Goal: Register for event/course

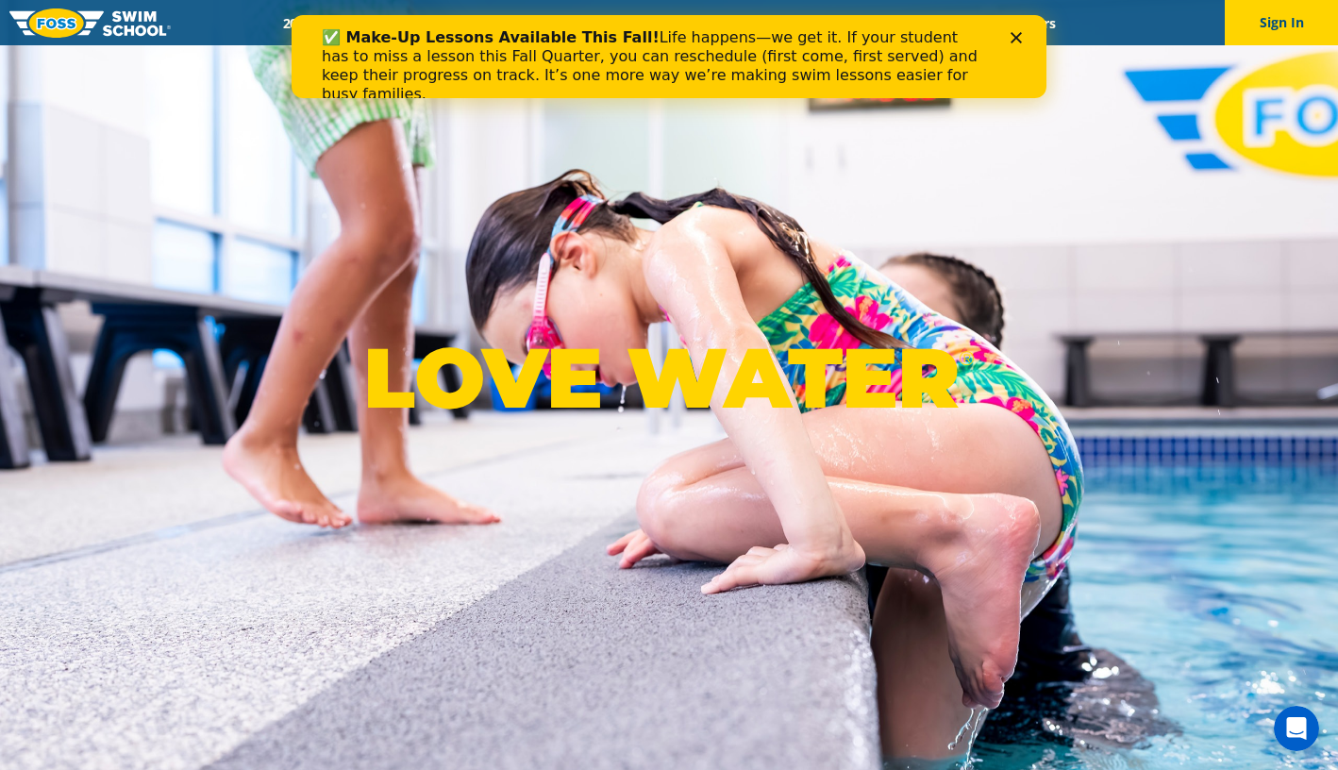
click at [606, 24] on div "✅ Make-Up Lessons Available This Fall! Life happens—we get it. If your student …" at bounding box center [661, 66] width 679 height 87
click at [1015, 33] on icon "Close" at bounding box center [1015, 37] width 11 height 11
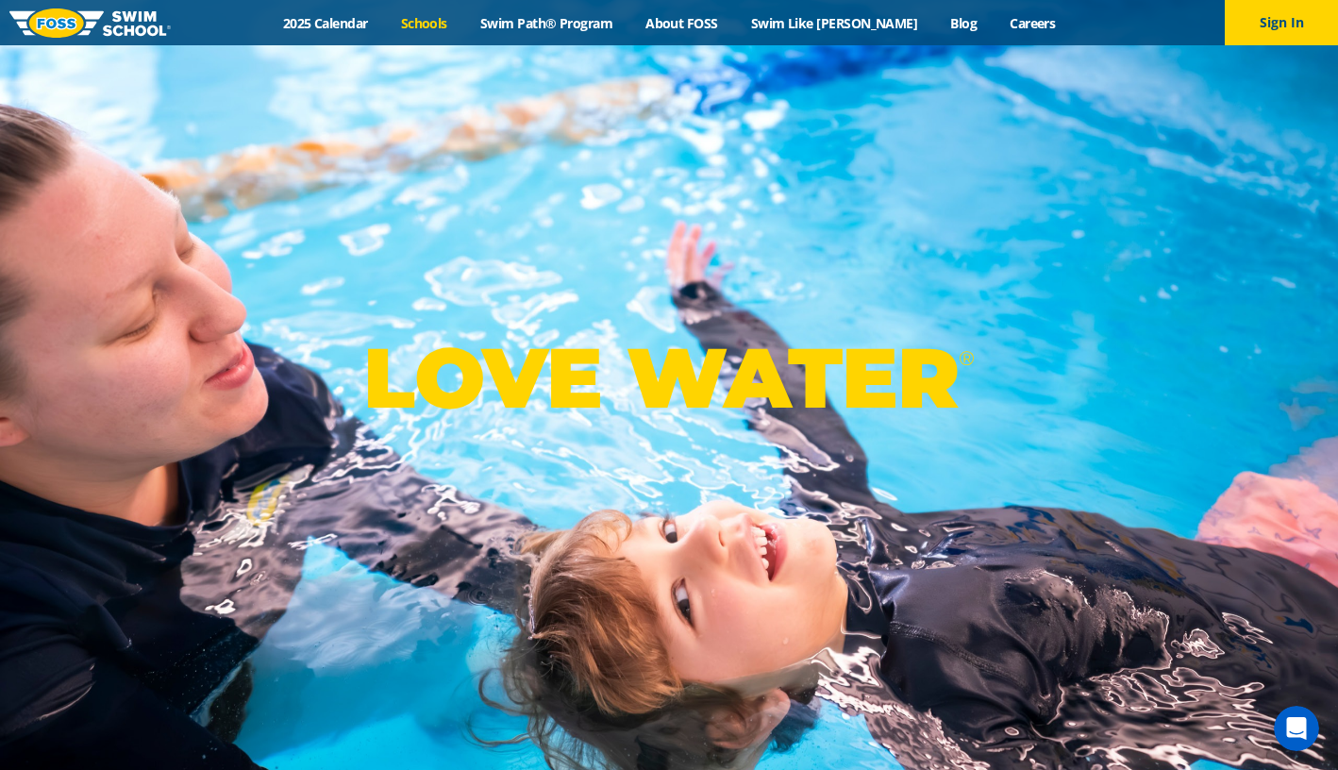
click at [450, 27] on link "Schools" at bounding box center [423, 23] width 79 height 18
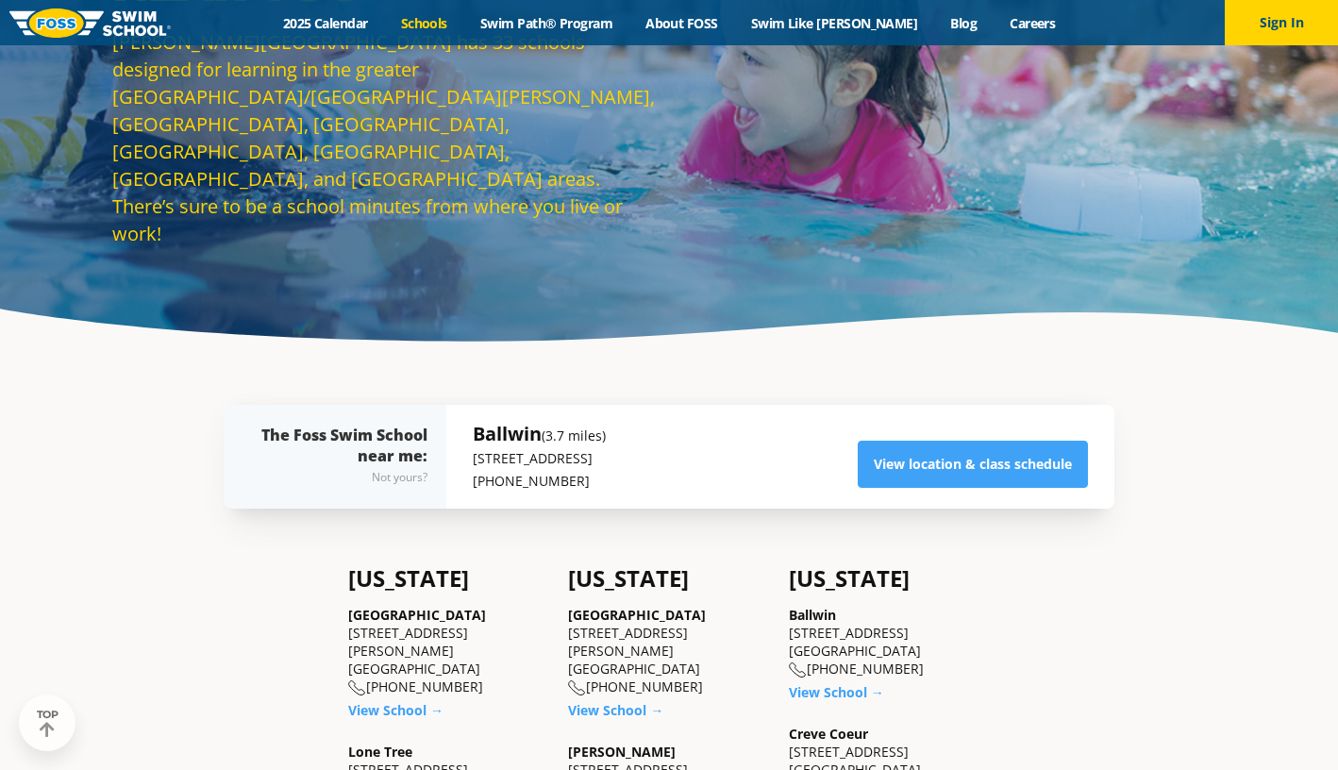
scroll to position [186, 0]
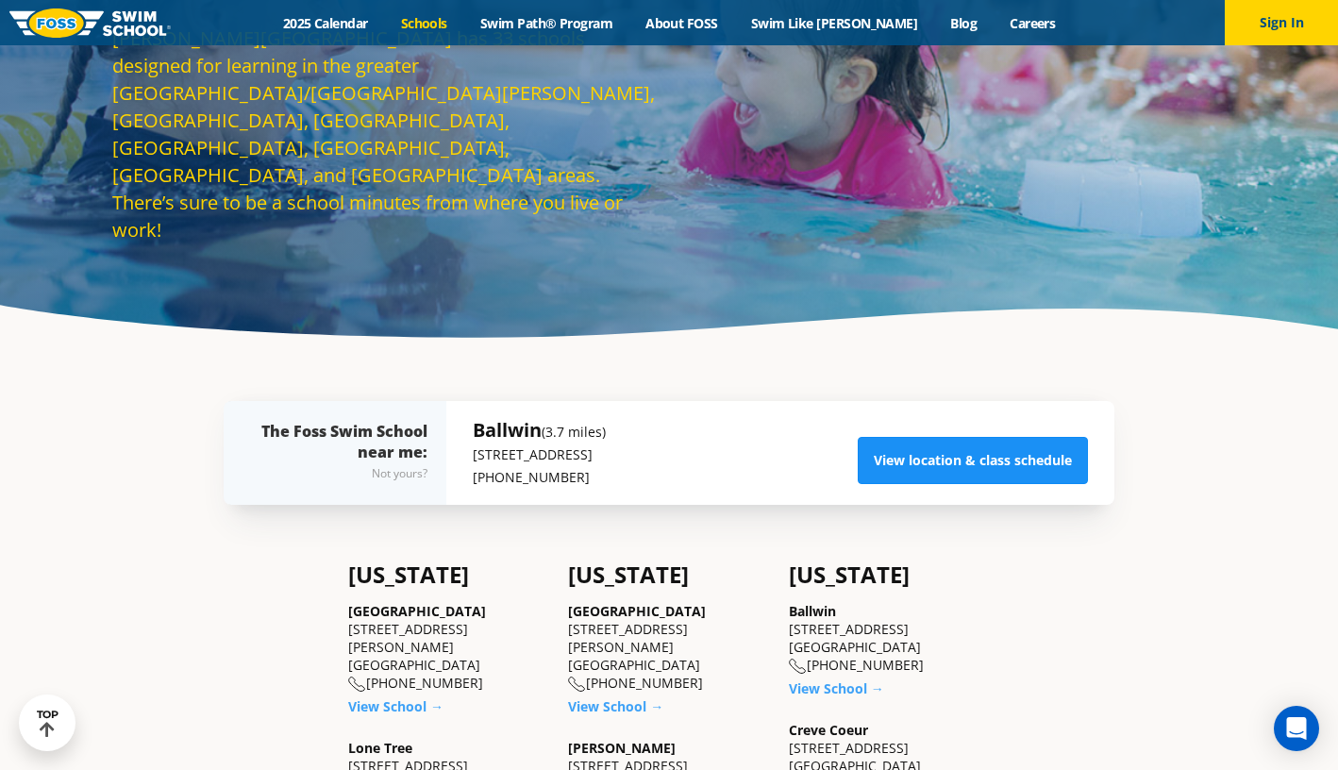
click at [959, 468] on link "View location & class schedule" at bounding box center [972, 460] width 230 height 47
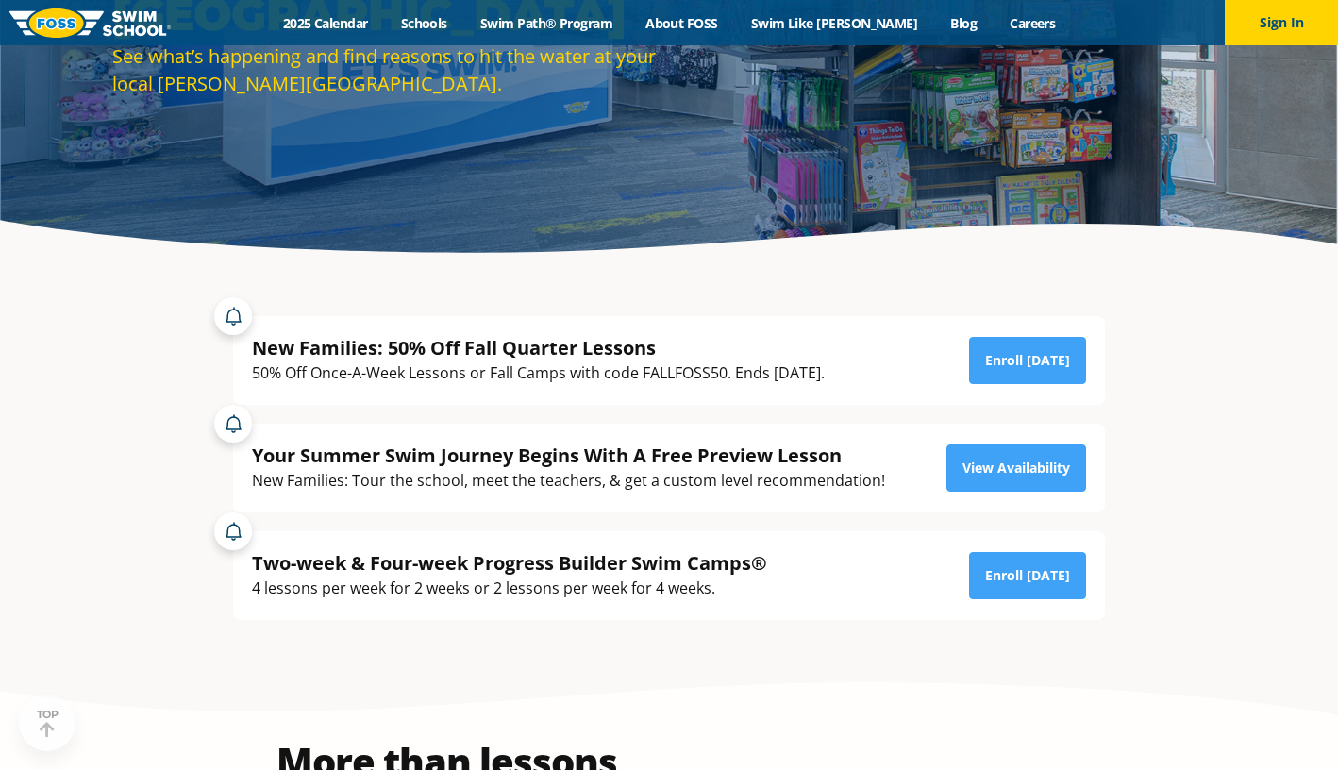
scroll to position [271, 0]
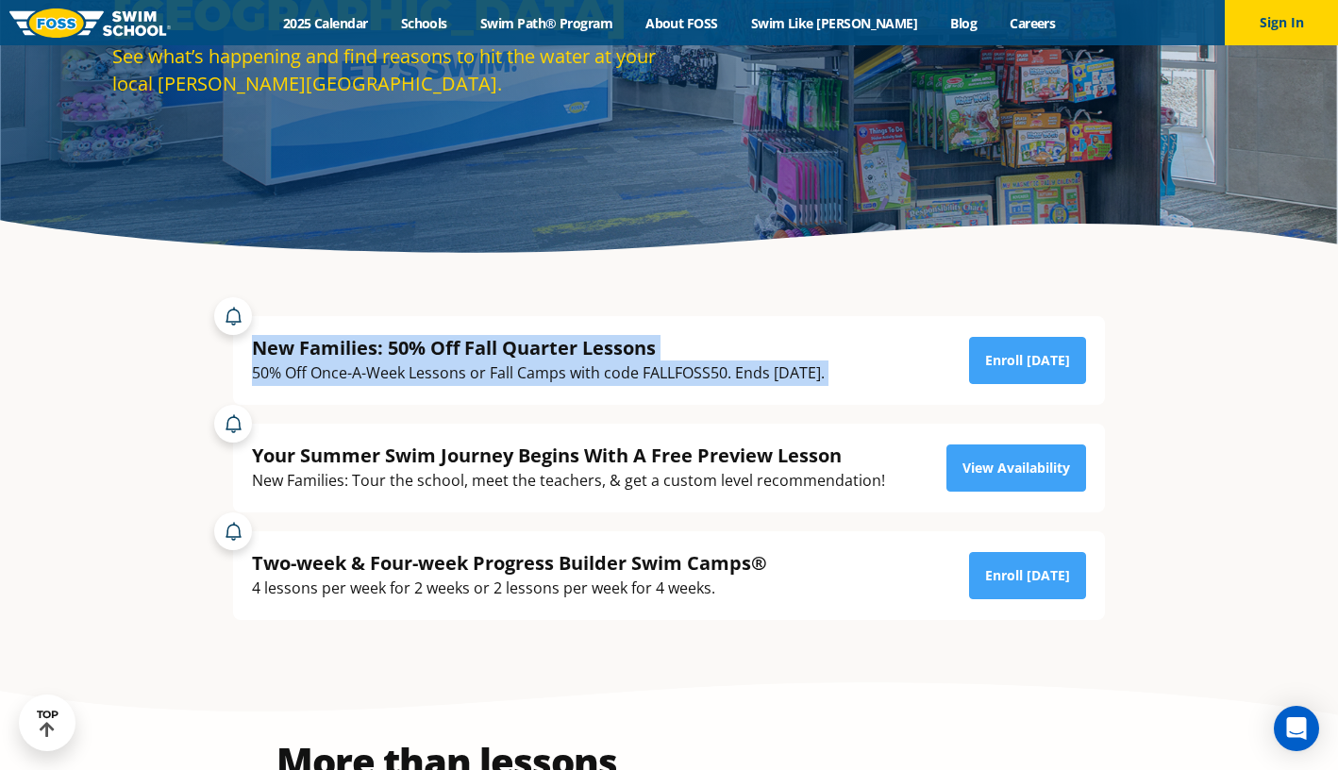
drag, startPoint x: 600, startPoint y: 401, endPoint x: 599, endPoint y: 300, distance: 100.9
click at [599, 300] on div "New Families: 50% Off Fall Quarter Lessons 50% Off Once-A-Week Lessons or Fall …" at bounding box center [669, 351] width 890 height 108
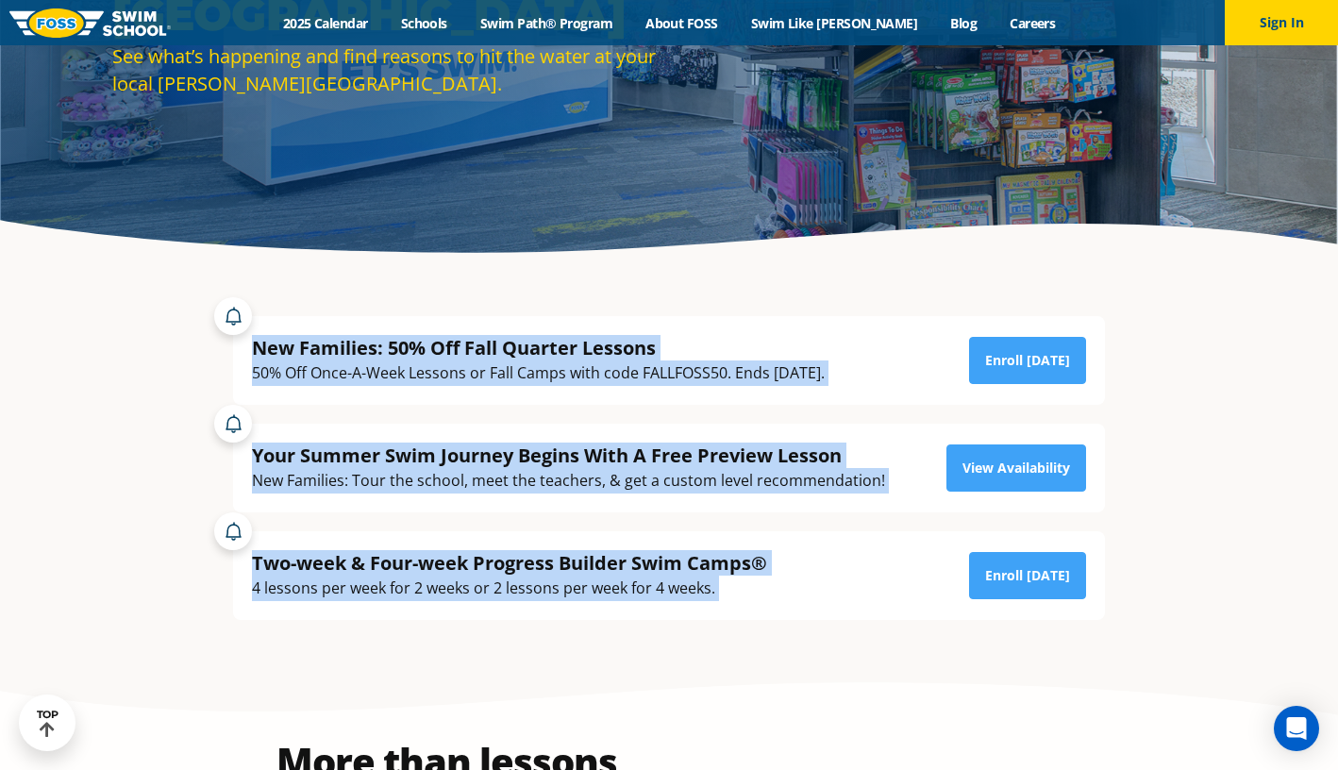
drag, startPoint x: 778, startPoint y: 601, endPoint x: 783, endPoint y: 330, distance: 270.8
click at [783, 330] on div "New Families: 50% Off Fall Quarter Lessons 50% Off Once-A-Week Lessons or Fall …" at bounding box center [669, 458] width 890 height 323
drag, startPoint x: 783, startPoint y: 330, endPoint x: 848, endPoint y: 615, distance: 292.2
click at [848, 615] on div "New Families: 50% Off Fall Quarter Lessons 50% Off Once-A-Week Lessons or Fall …" at bounding box center [669, 458] width 890 height 323
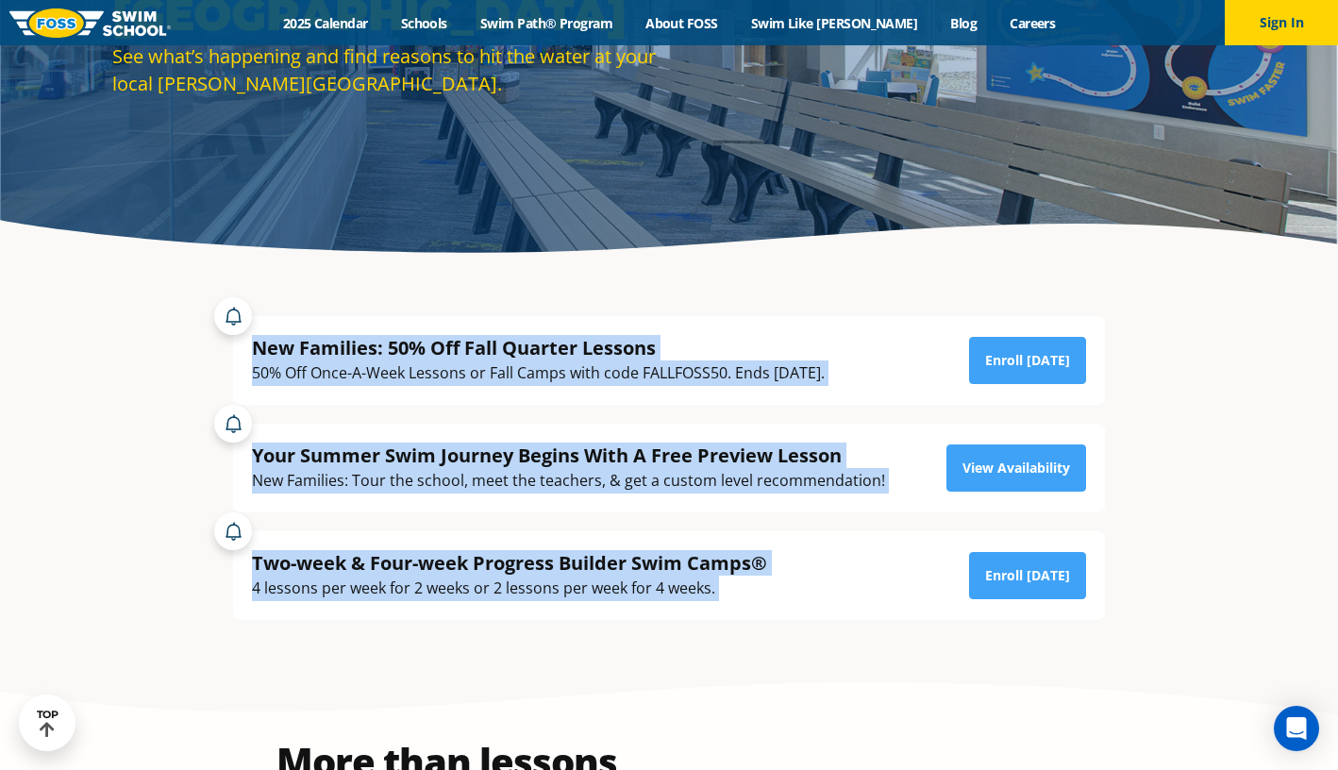
drag, startPoint x: 848, startPoint y: 615, endPoint x: 855, endPoint y: 303, distance: 312.3
click at [855, 303] on div "New Families: 50% Off Fall Quarter Lessons 50% Off Once-A-Week Lessons or Fall …" at bounding box center [669, 458] width 890 height 323
drag, startPoint x: 855, startPoint y: 303, endPoint x: 900, endPoint y: 638, distance: 337.9
click at [900, 638] on div "New Families: 50% Off Fall Quarter Lessons 50% Off Once-A-Week Lessons or Fall …" at bounding box center [668, 468] width 909 height 398
drag, startPoint x: 900, startPoint y: 638, endPoint x: 890, endPoint y: 314, distance: 323.7
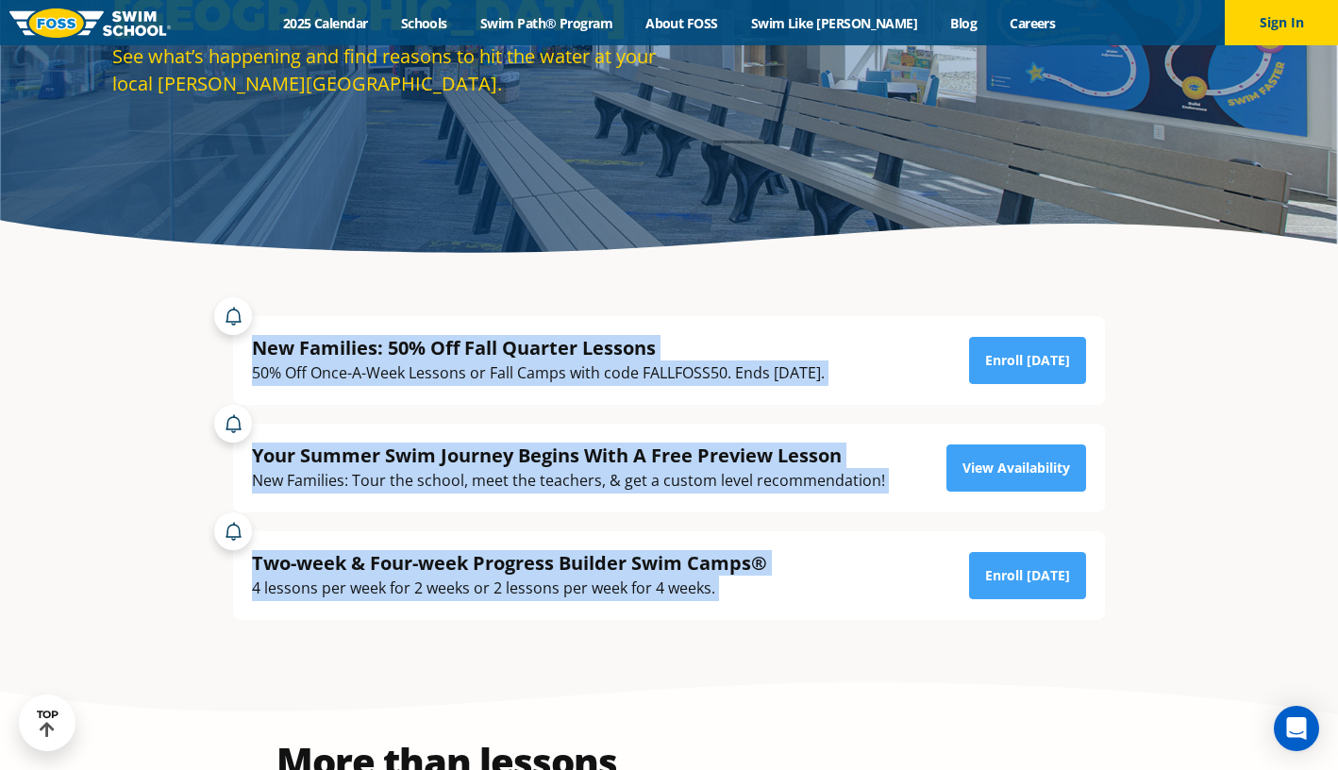
click at [890, 314] on div "New Families: 50% Off Fall Quarter Lessons 50% Off Once-A-Week Lessons or Fall …" at bounding box center [668, 468] width 909 height 398
drag, startPoint x: 890, startPoint y: 314, endPoint x: 906, endPoint y: 620, distance: 306.0
click at [906, 620] on div "New Families: 50% Off Fall Quarter Lessons 50% Off Once-A-Week Lessons or Fall …" at bounding box center [669, 458] width 890 height 323
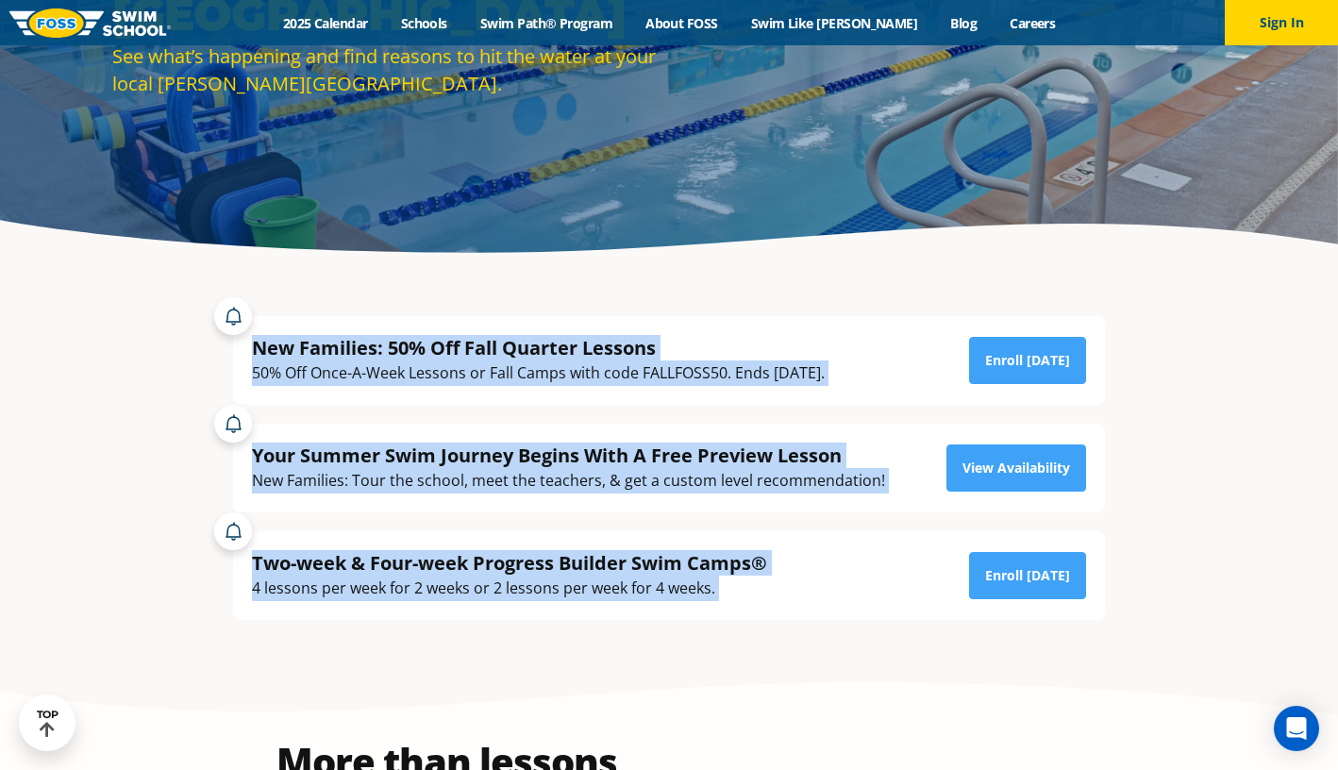
drag, startPoint x: 906, startPoint y: 620, endPoint x: 905, endPoint y: 324, distance: 296.2
click at [905, 324] on div "New Families: 50% Off Fall Quarter Lessons 50% Off Once-A-Week Lessons or Fall …" at bounding box center [669, 458] width 890 height 323
drag, startPoint x: 905, startPoint y: 324, endPoint x: 932, endPoint y: 585, distance: 262.7
click at [932, 585] on div "New Families: 50% Off Fall Quarter Lessons 50% Off Once-A-Week Lessons or Fall …" at bounding box center [669, 458] width 890 height 323
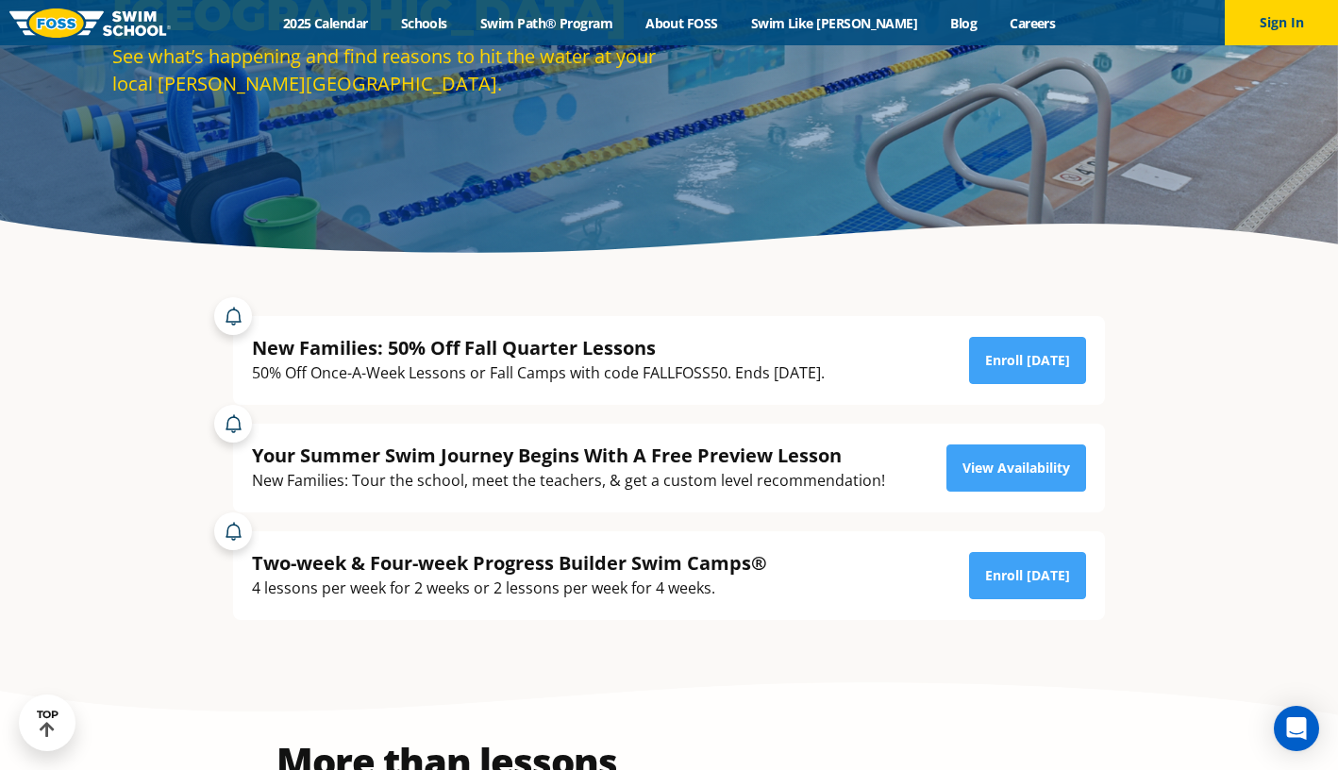
click at [932, 585] on div "Two-week & Four-week Progress Builder Swim Camps® 4 lessons per week for 2 week…" at bounding box center [669, 575] width 834 height 51
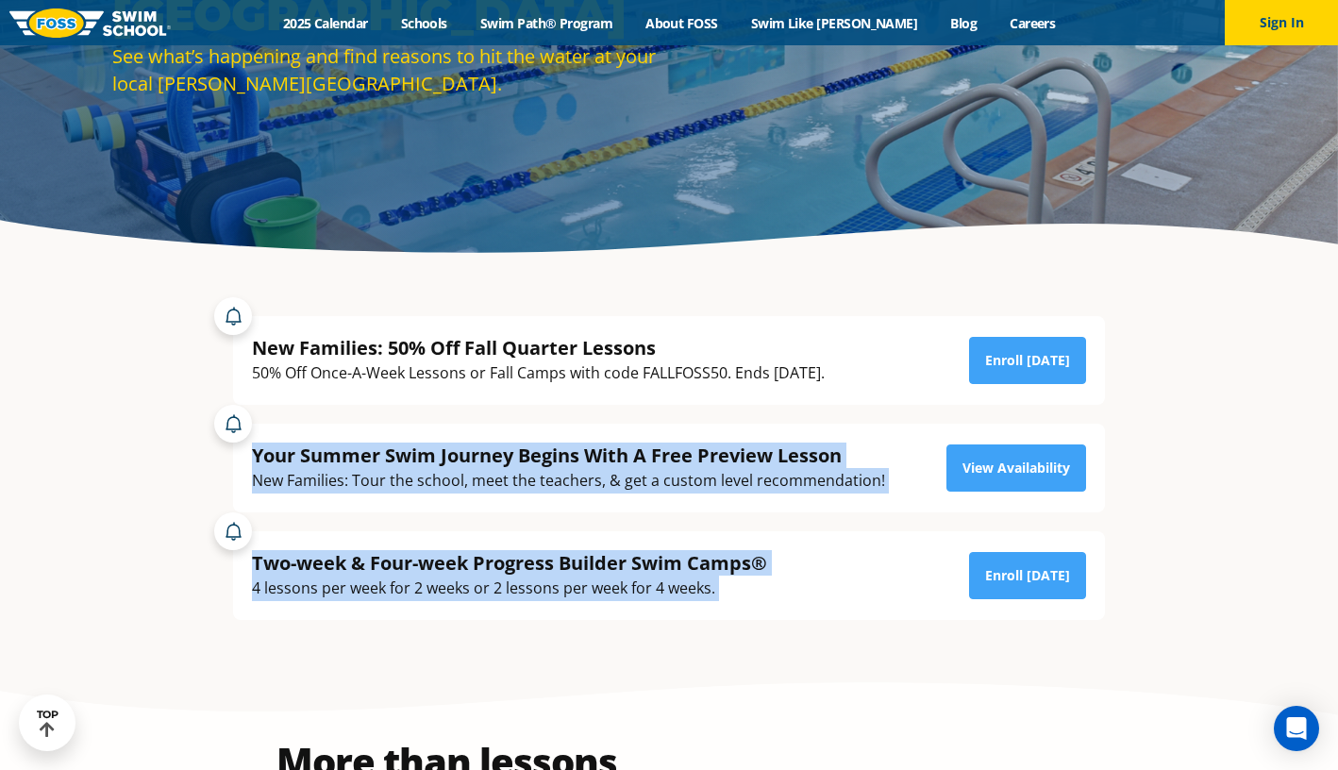
drag, startPoint x: 932, startPoint y: 585, endPoint x: 903, endPoint y: 402, distance: 185.3
click at [903, 402] on div "New Families: 50% Off Fall Quarter Lessons 50% Off Once-A-Week Lessons or Fall …" at bounding box center [669, 458] width 890 height 323
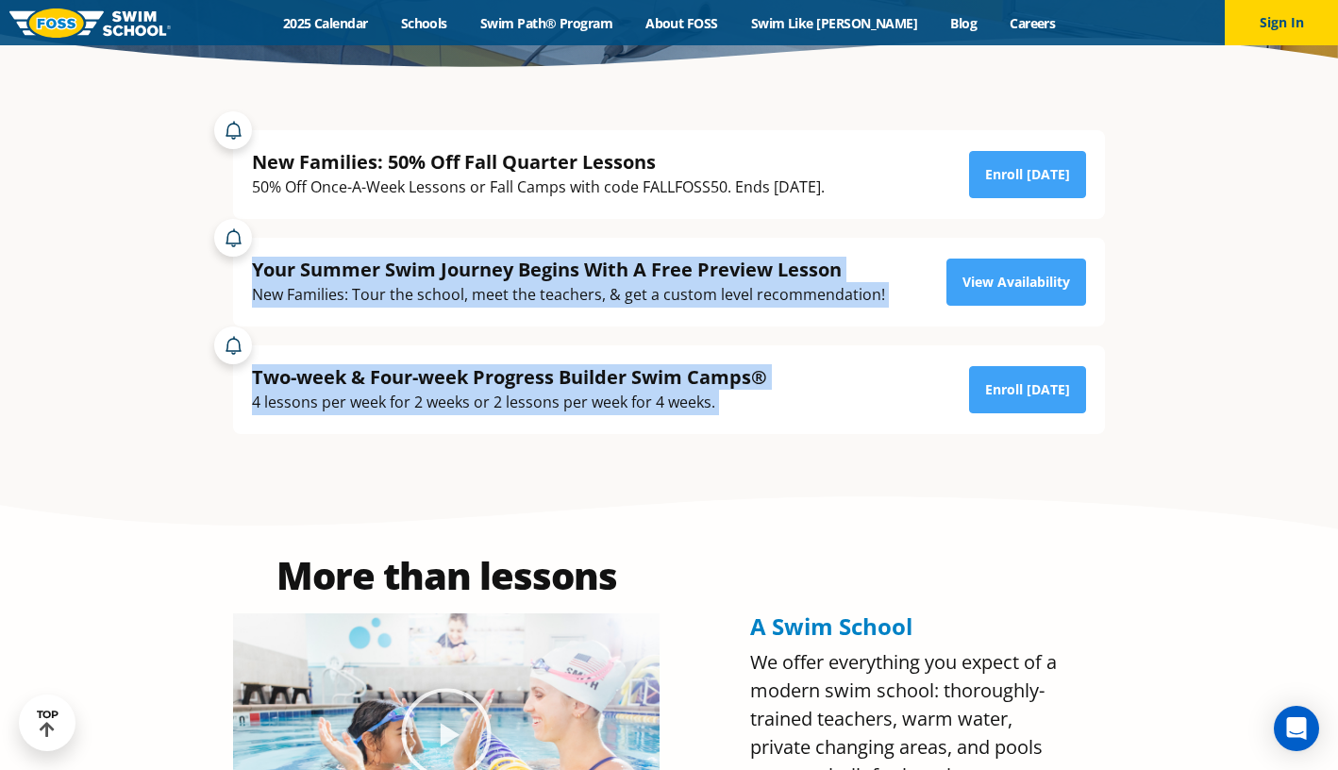
scroll to position [459, 0]
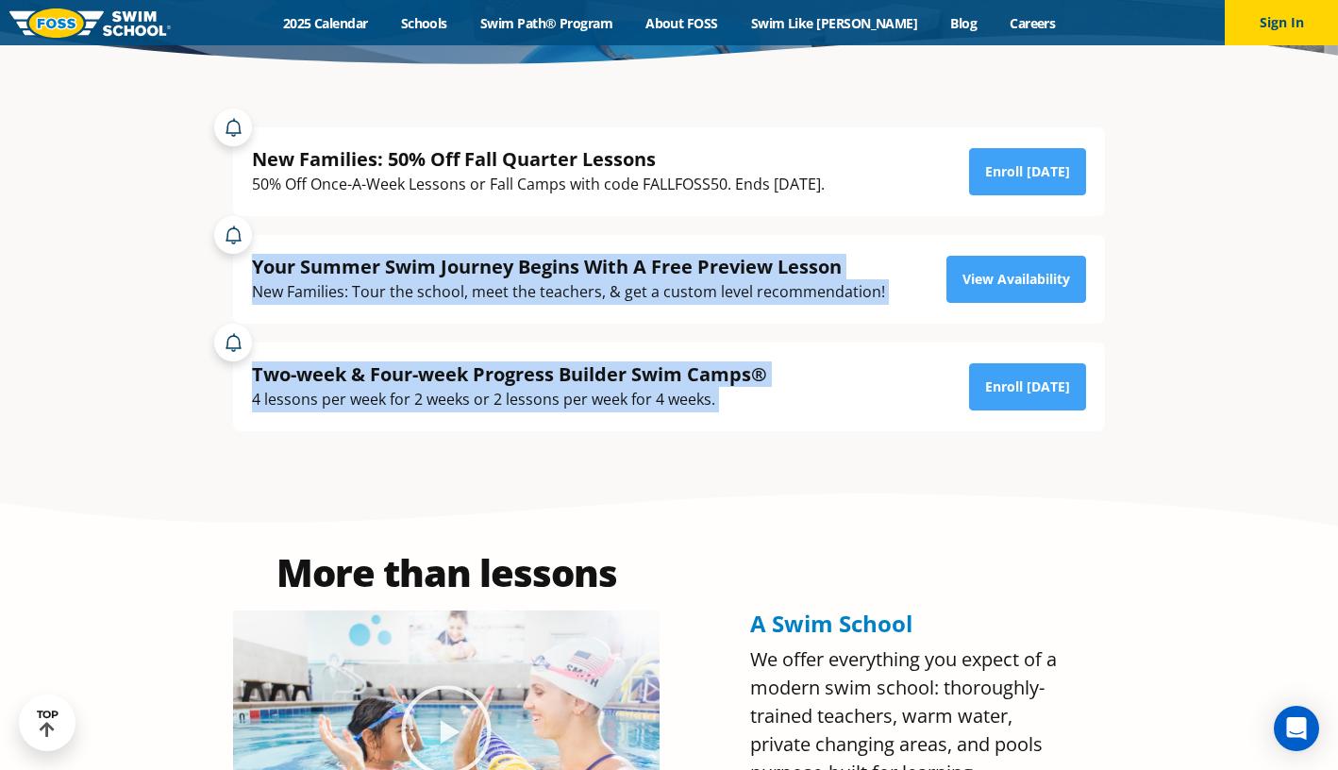
drag, startPoint x: 1029, startPoint y: 513, endPoint x: 1167, endPoint y: 211, distance: 331.8
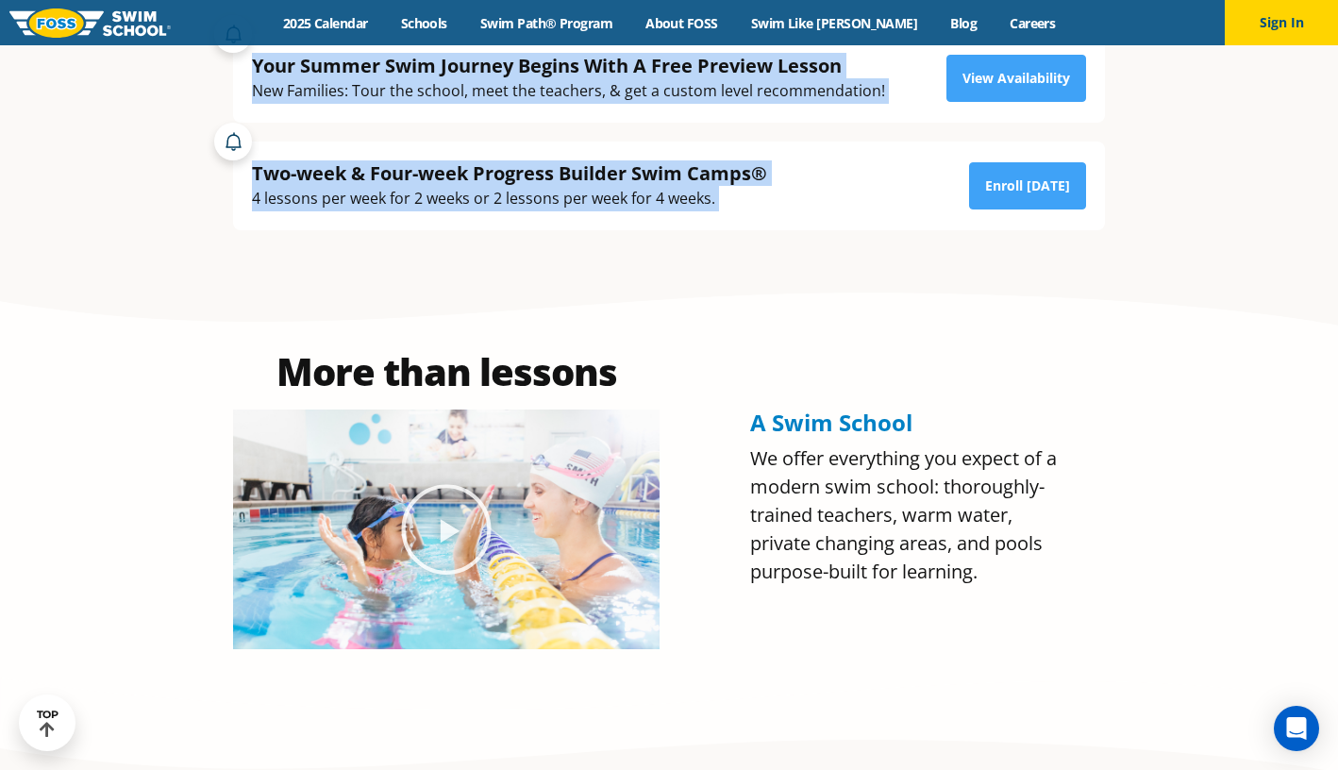
scroll to position [690, 0]
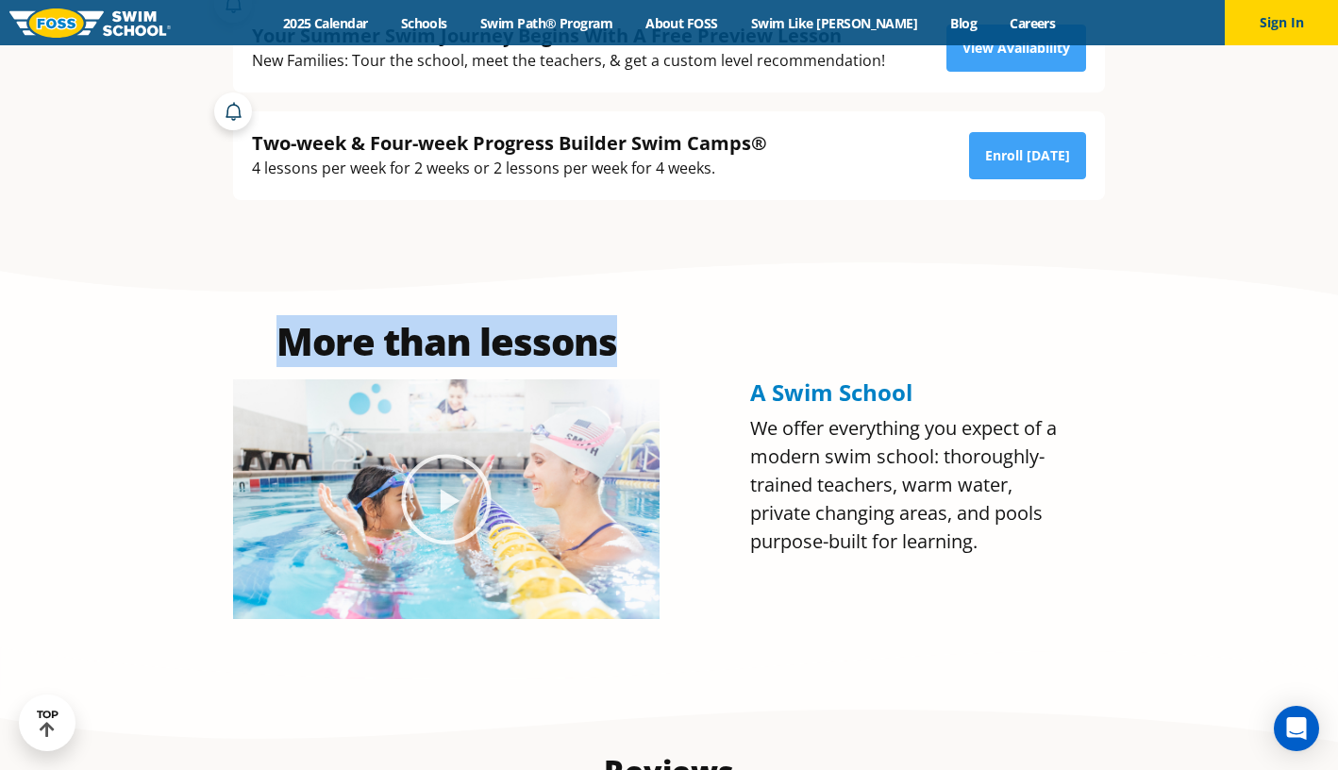
drag, startPoint x: 1178, startPoint y: 249, endPoint x: 1191, endPoint y: 178, distance: 72.0
click at [1191, 178] on section "New Families: 50% Off Fall Quarter Lessons 50% Off Once-A-Week Lessons or Fall …" at bounding box center [669, 48] width 1132 height 398
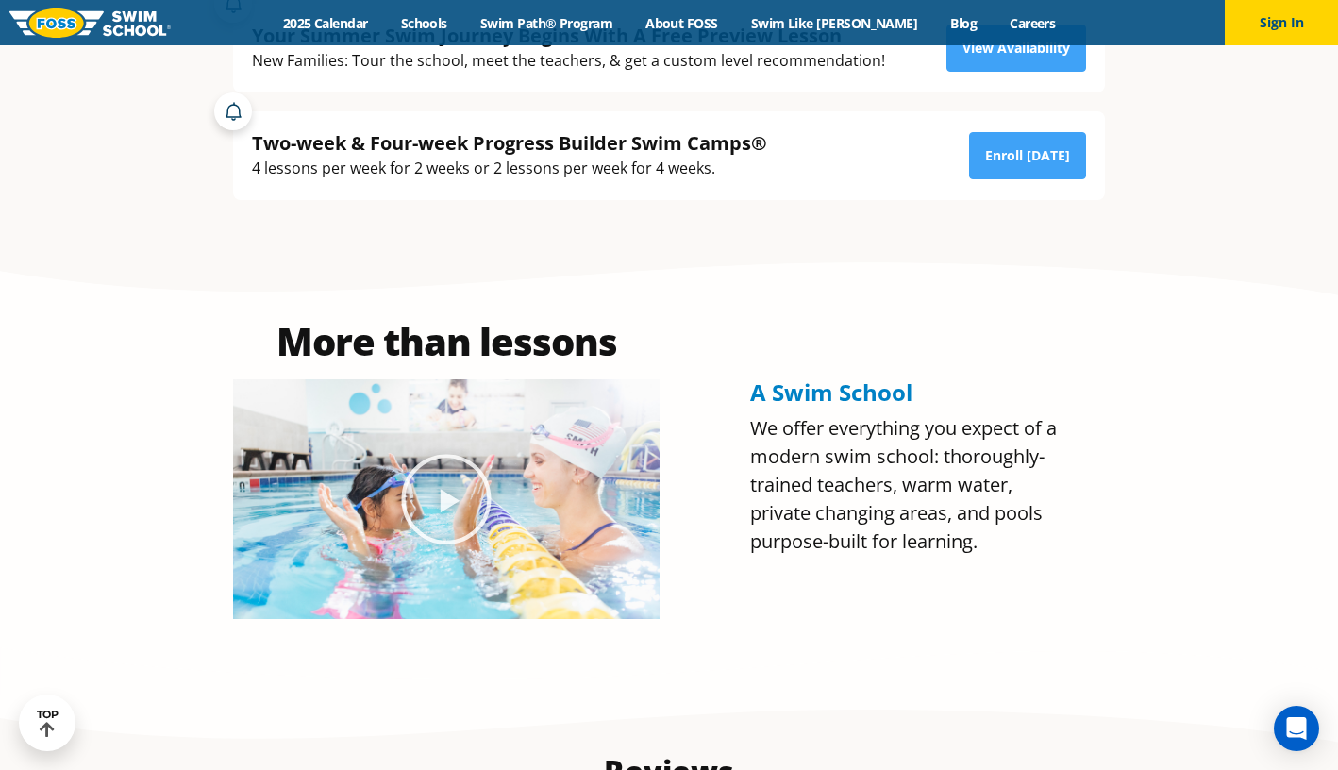
click at [1191, 178] on section "New Families: 50% Off Fall Quarter Lessons 50% Off Once-A-Week Lessons or Fall …" at bounding box center [669, 48] width 1132 height 398
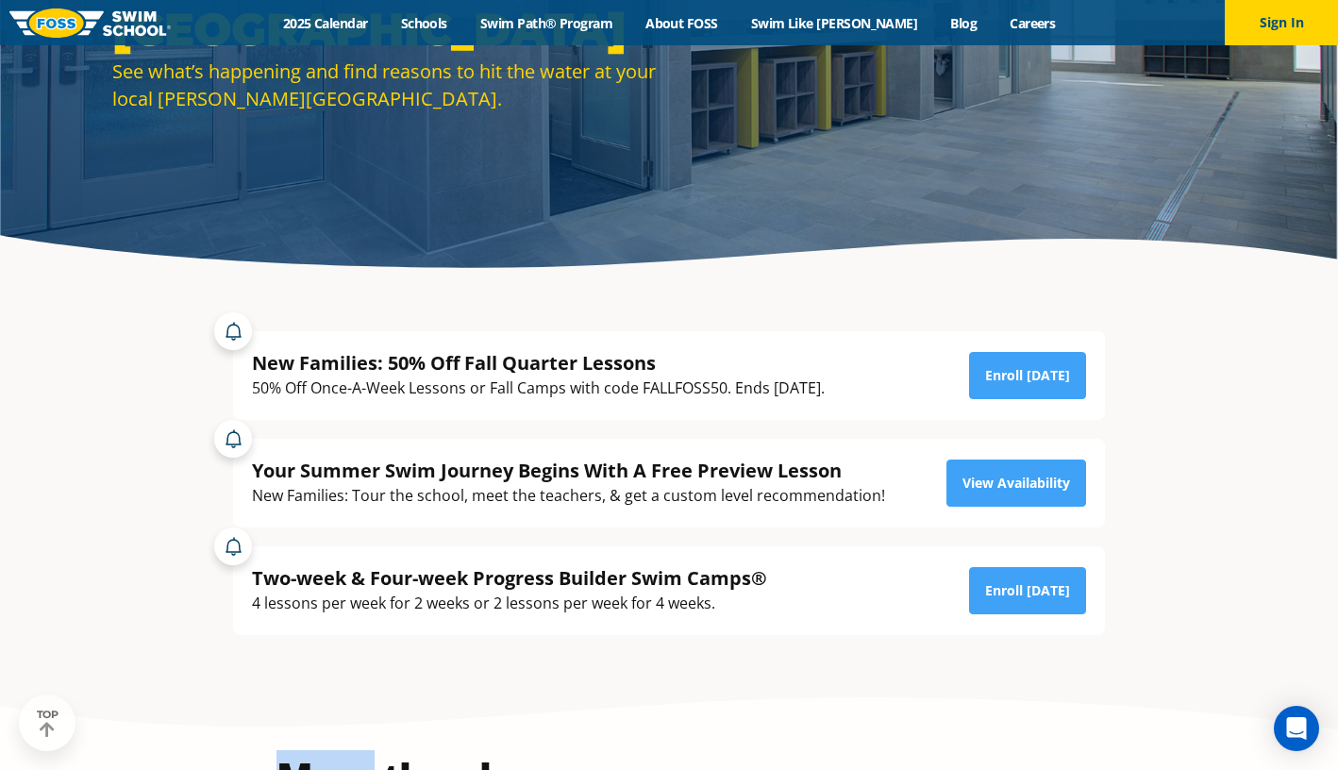
scroll to position [363, 0]
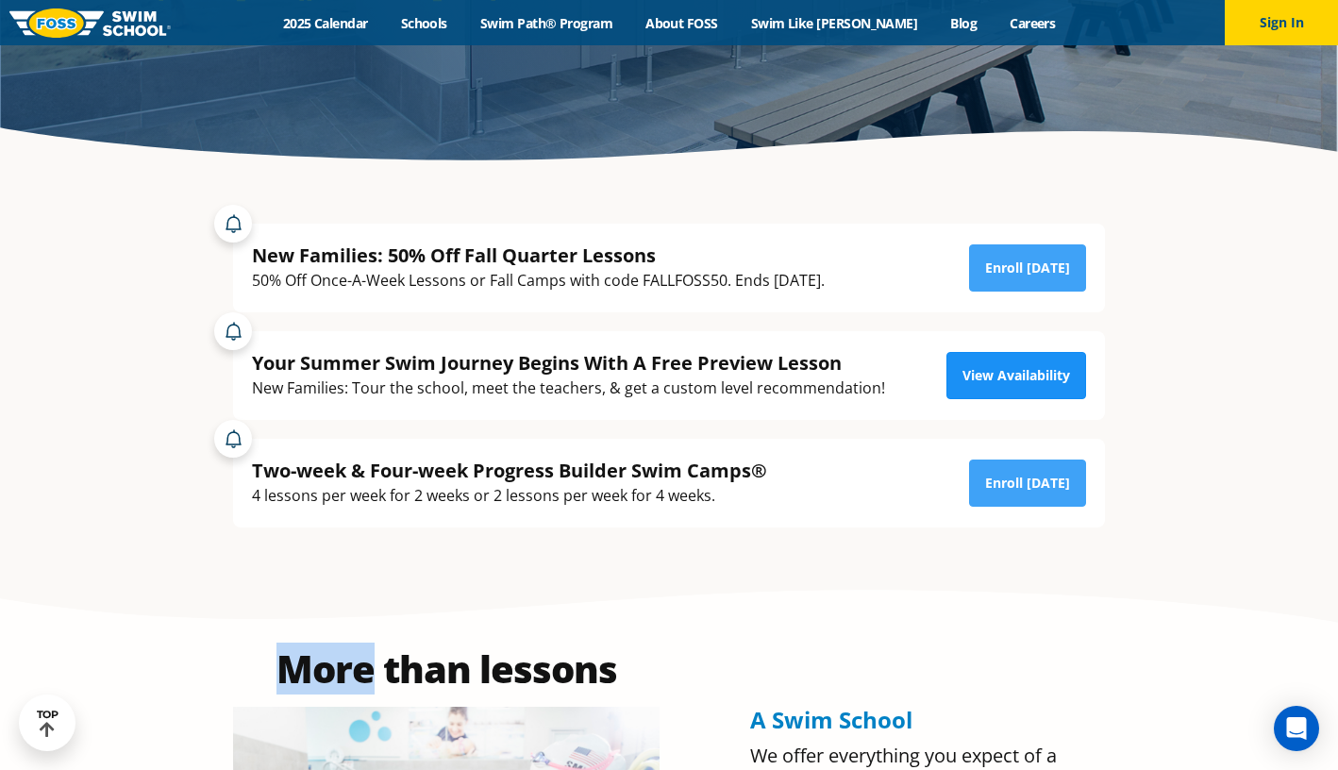
click at [1019, 377] on link "View Availability" at bounding box center [1016, 375] width 140 height 47
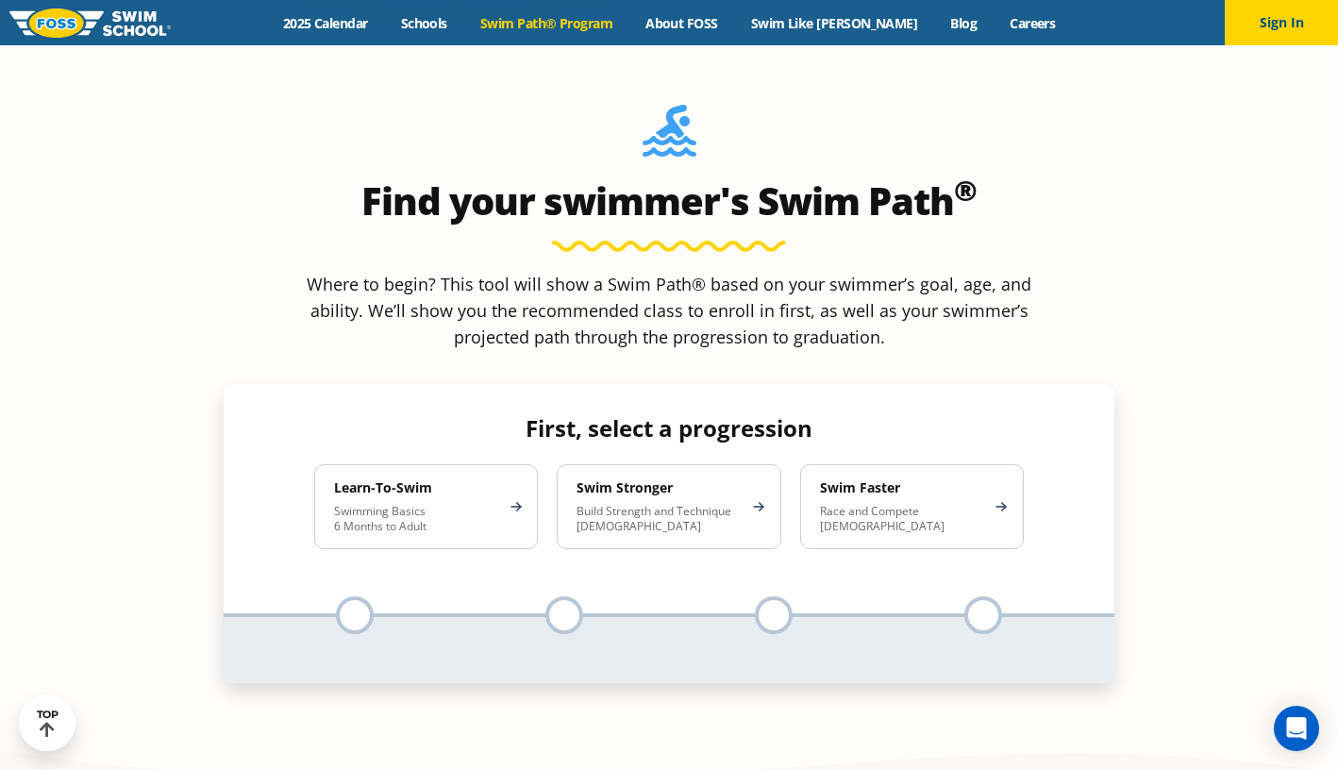
scroll to position [1731, 0]
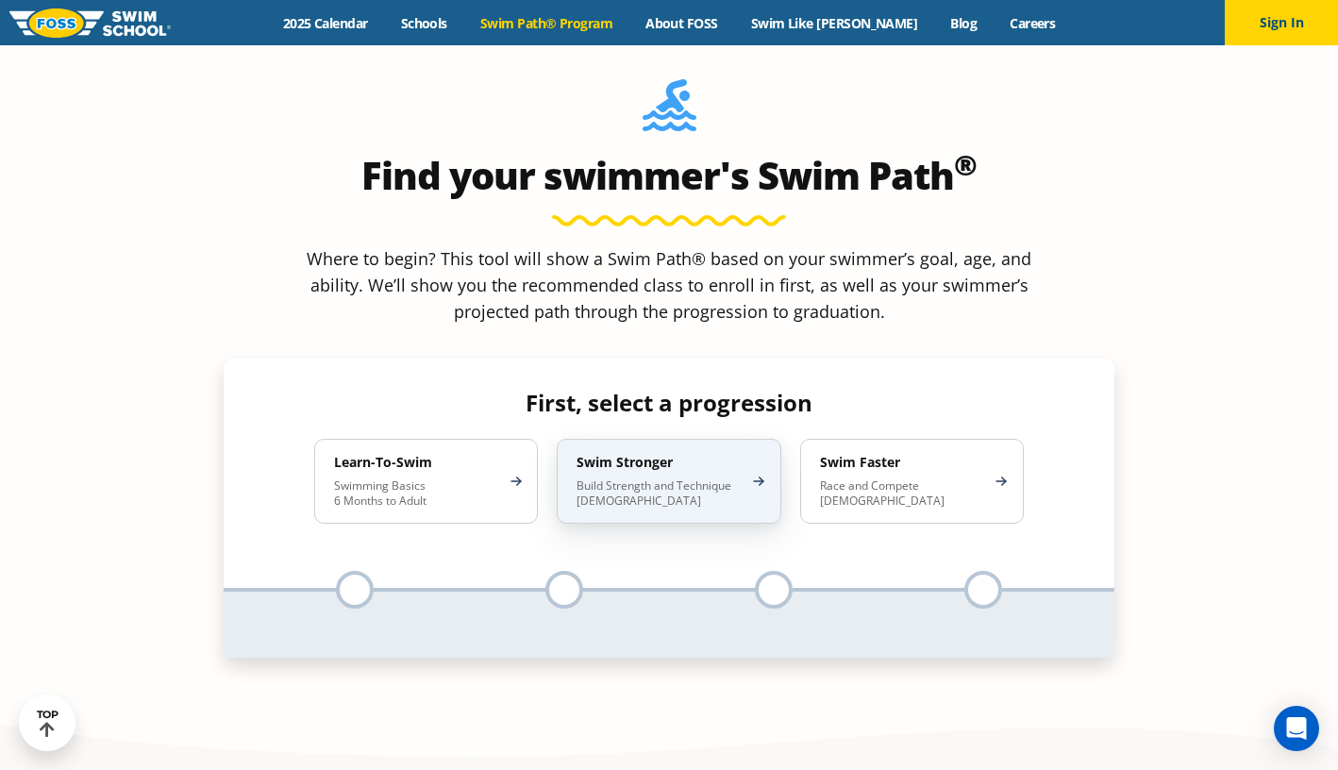
click at [656, 478] on p "Build Strength and Technique 5-13 Years Old" at bounding box center [658, 493] width 165 height 30
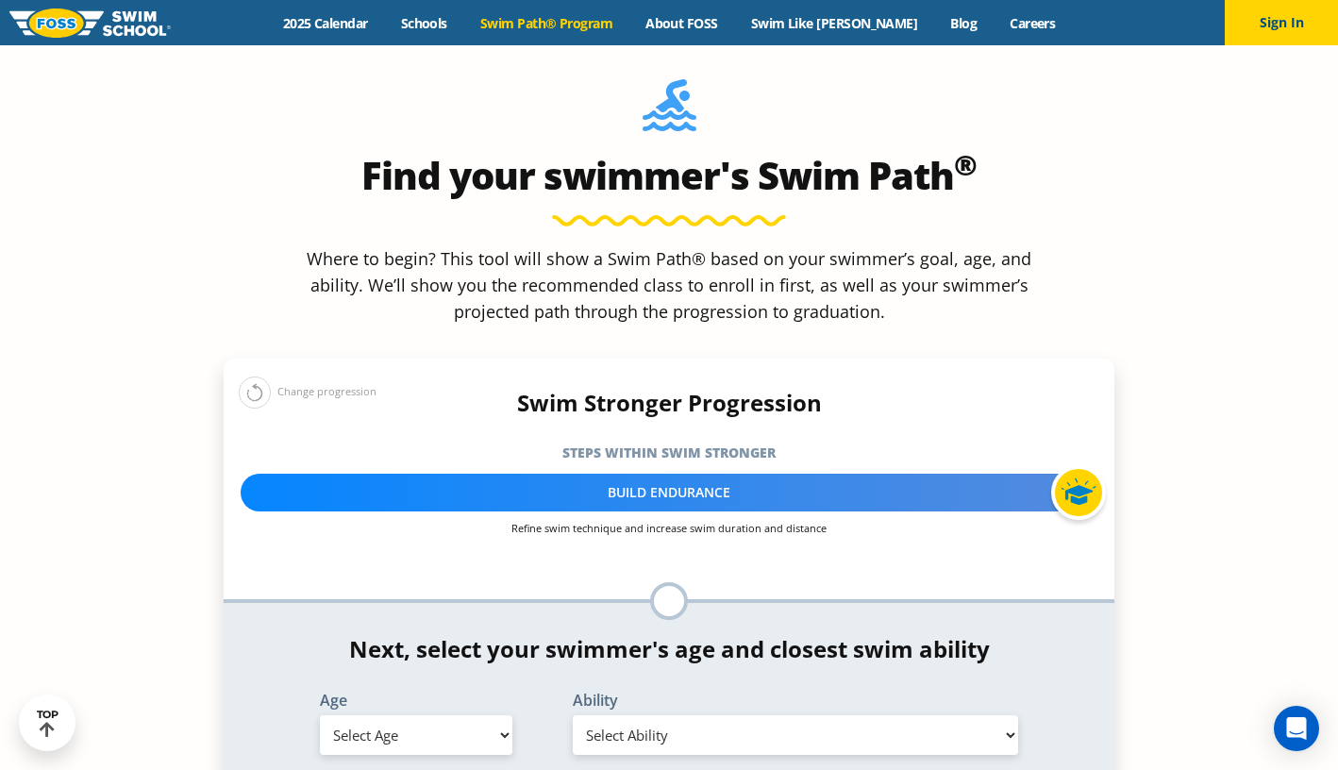
select select "5-years"
